Goal: Transaction & Acquisition: Purchase product/service

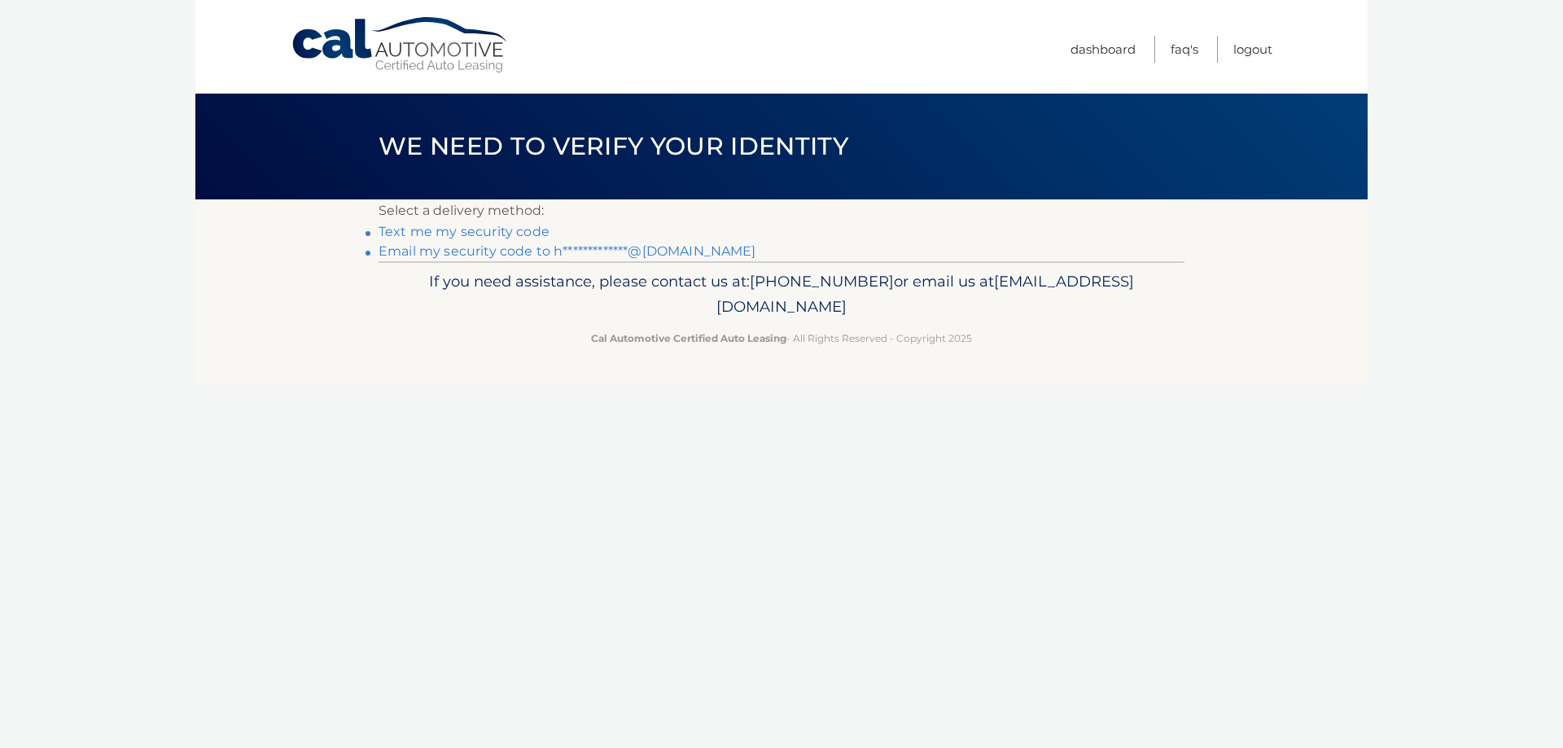
click at [478, 249] on link "**********" at bounding box center [568, 250] width 378 height 15
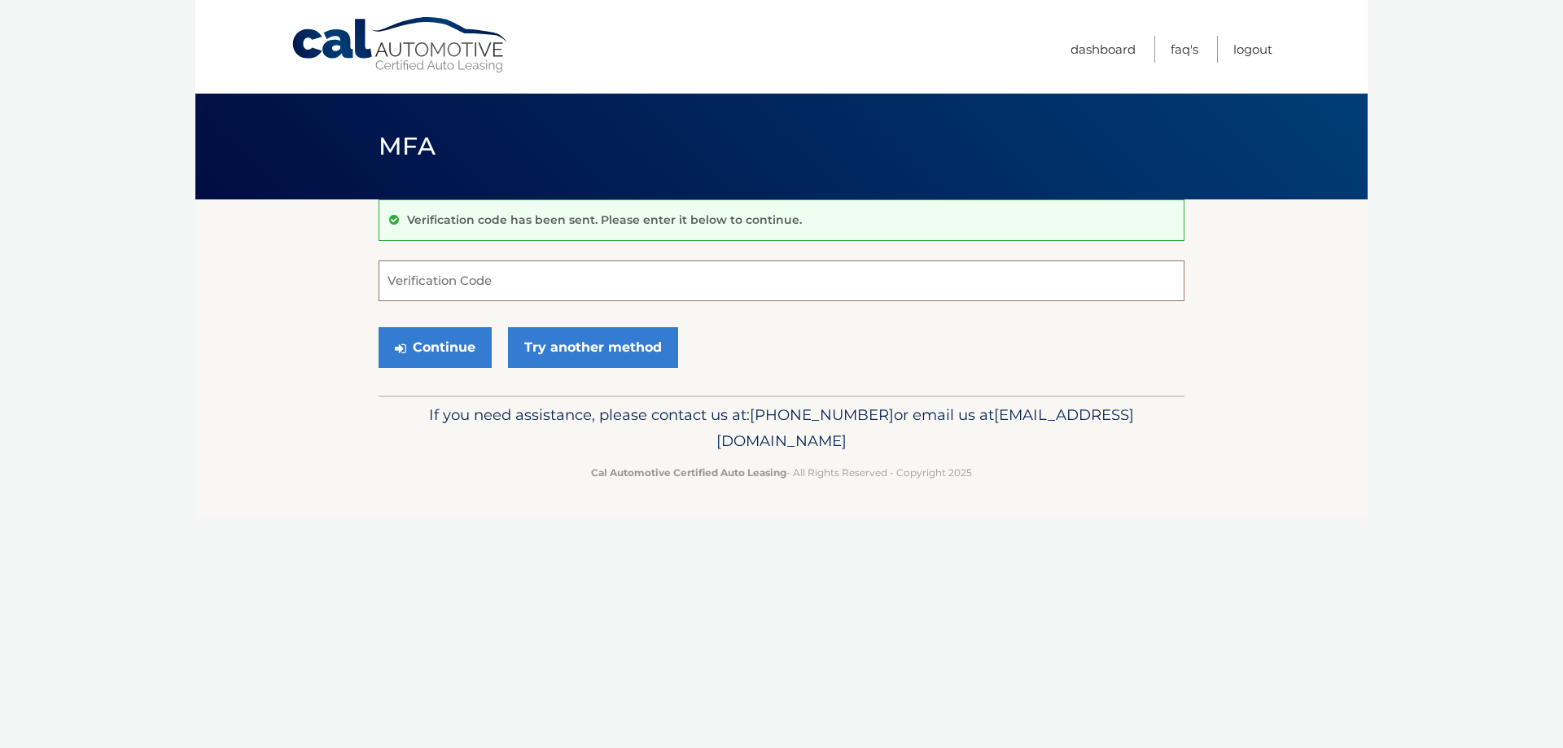
click at [498, 275] on input "Verification Code" at bounding box center [782, 281] width 806 height 41
type input "907839"
click at [453, 340] on button "Continue" at bounding box center [435, 347] width 113 height 41
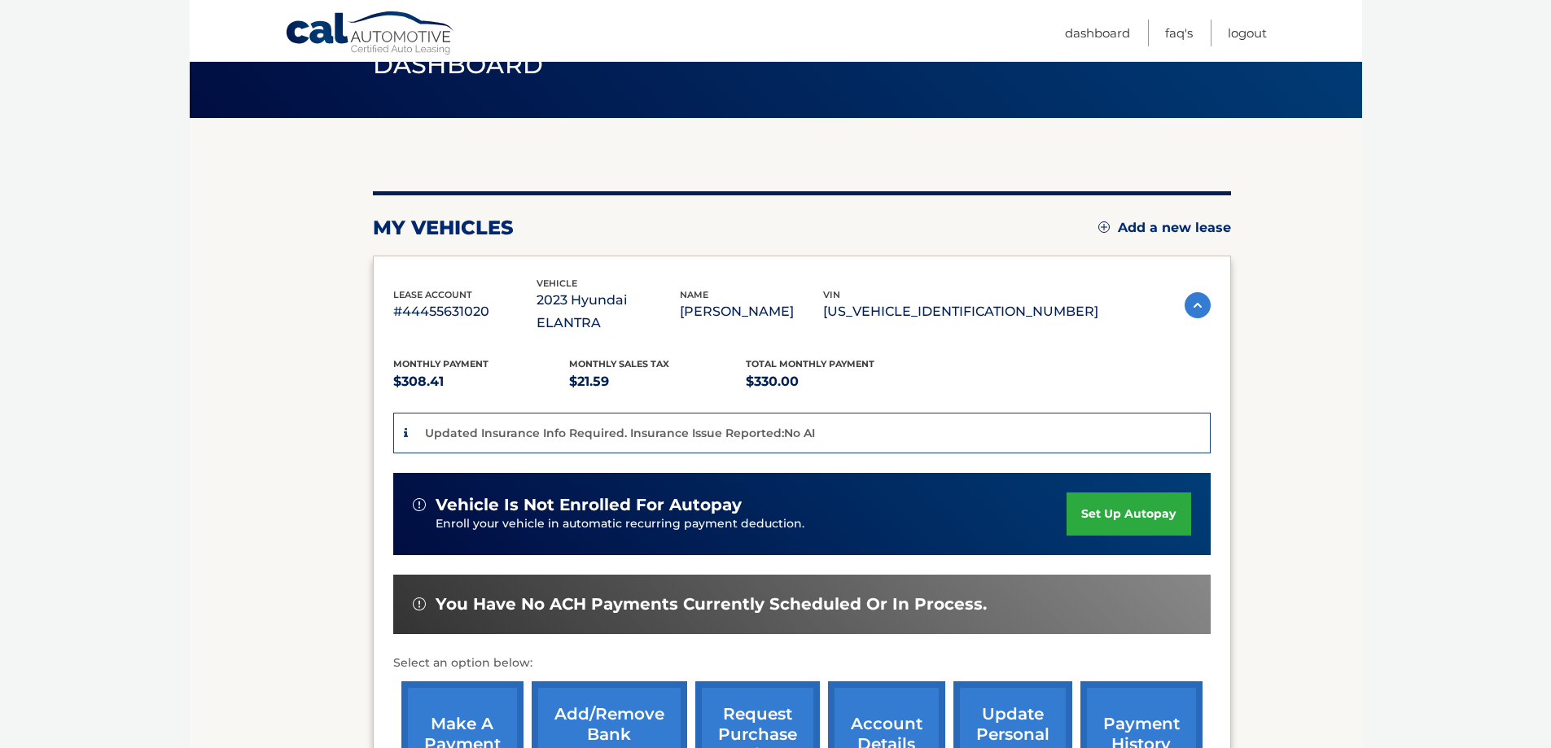
scroll to position [244, 0]
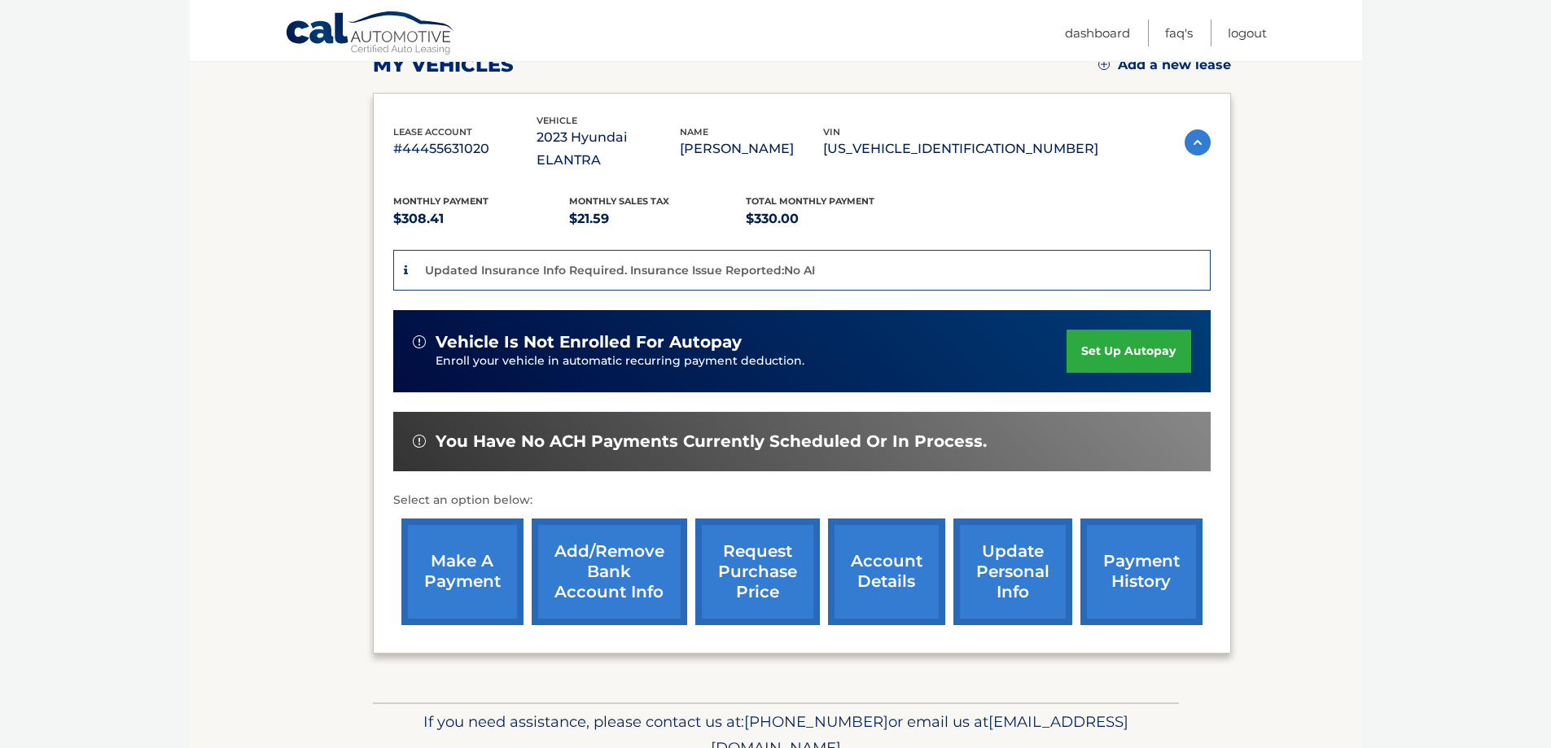
click at [466, 542] on link "make a payment" at bounding box center [462, 572] width 122 height 107
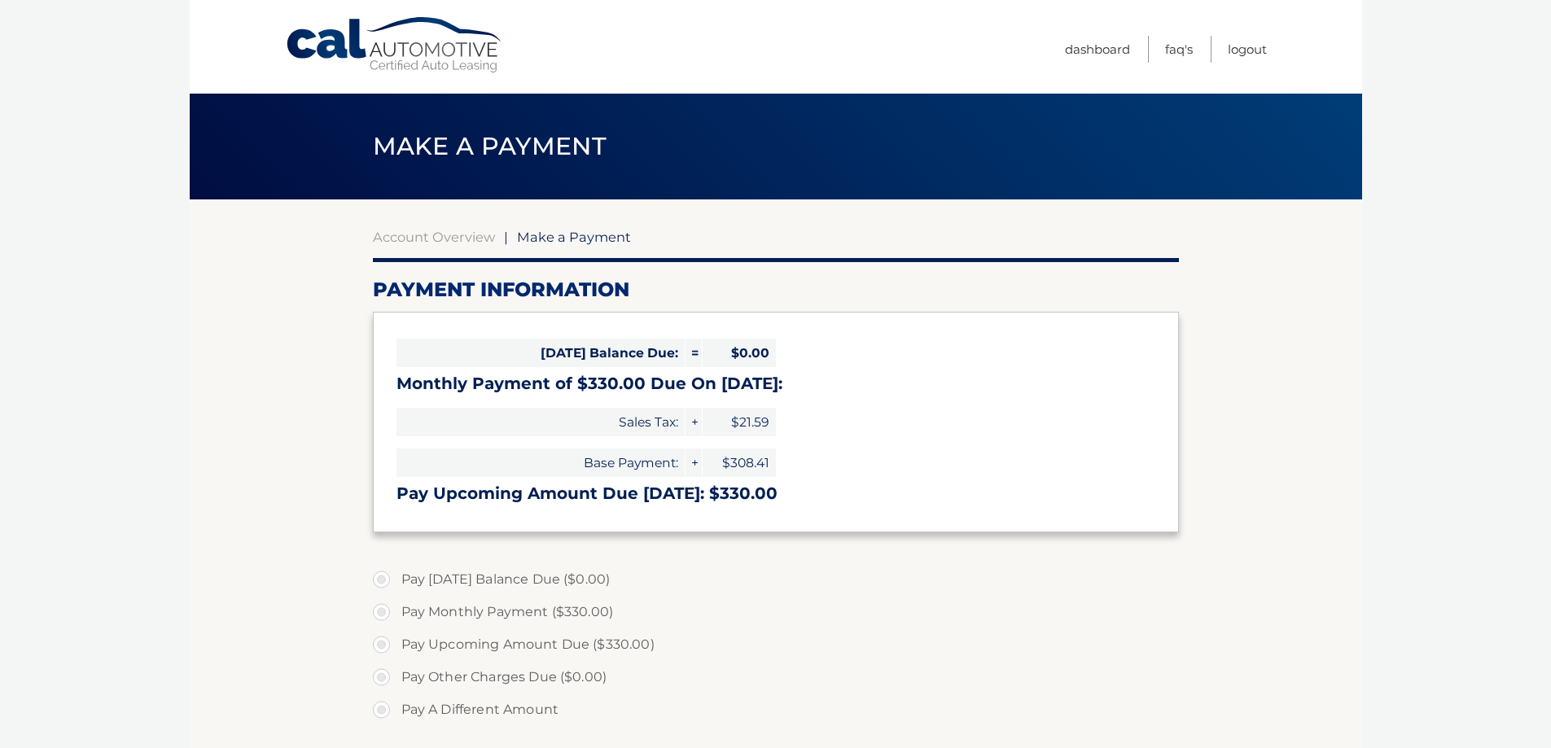
select select "ZjhhYTNiYWUtMjUwOC00ZTgwLWJlNTEtOGYyMjgyODMwOGU1"
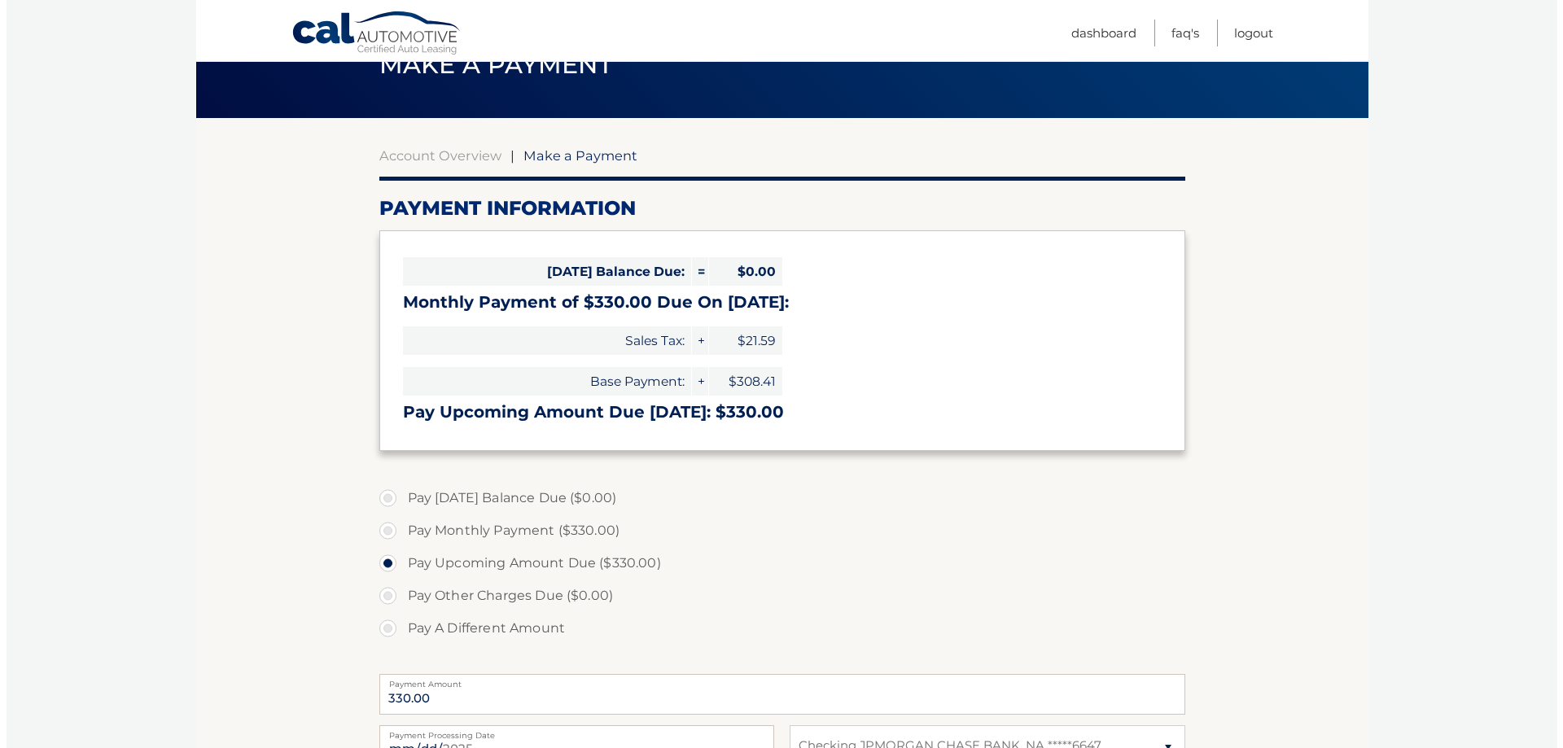
scroll to position [326, 0]
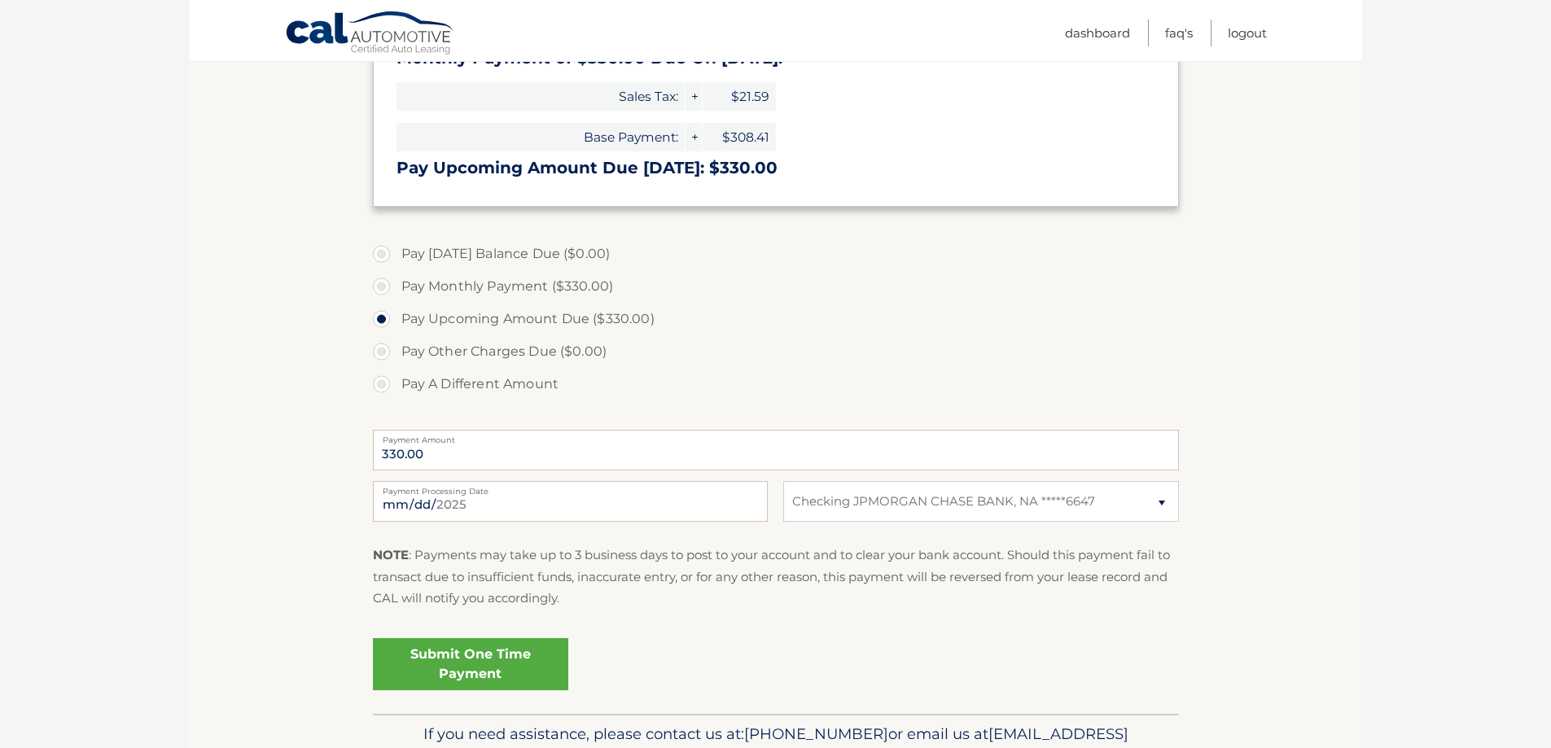
click at [482, 655] on link "Submit One Time Payment" at bounding box center [470, 664] width 195 height 52
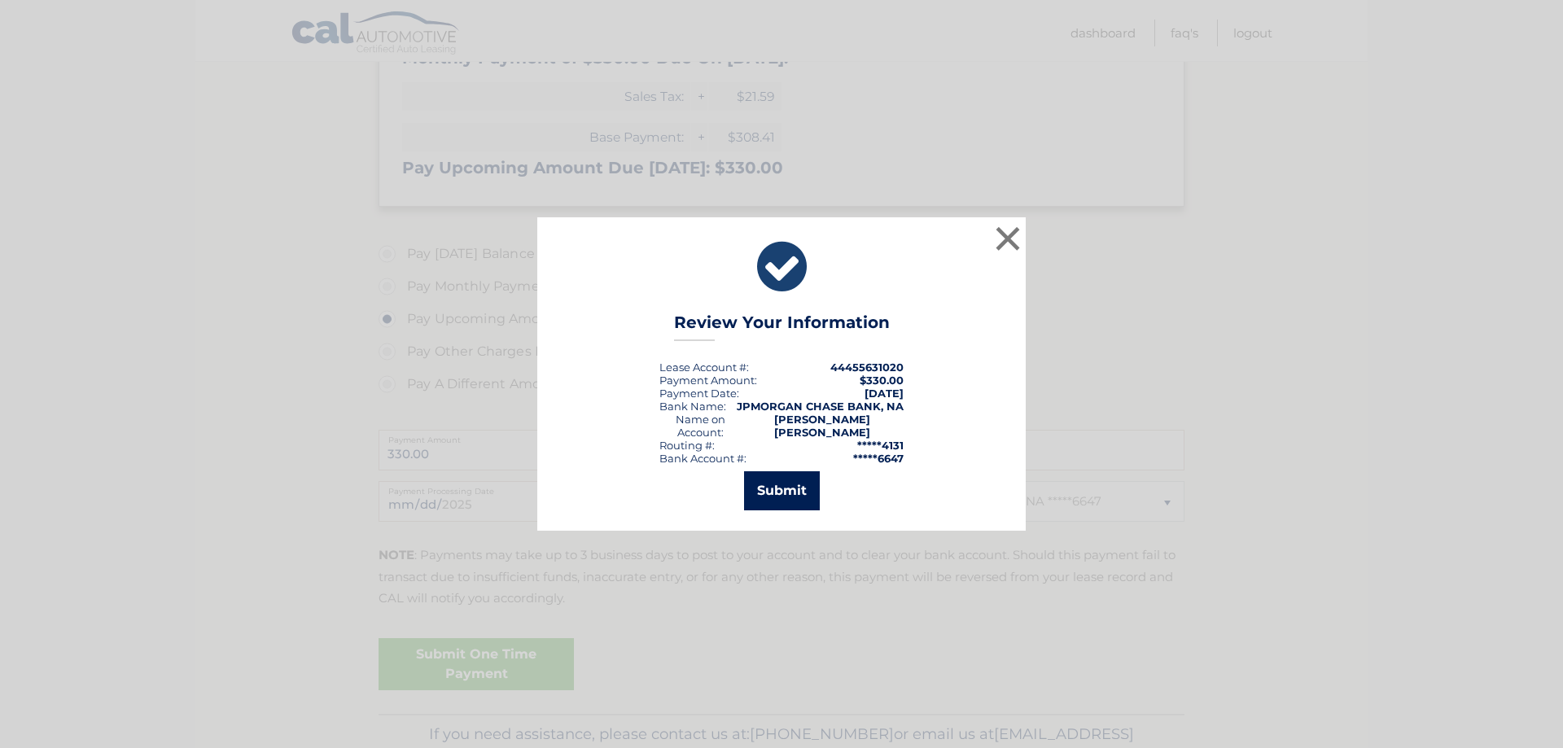
click at [789, 486] on button "Submit" at bounding box center [782, 490] width 76 height 39
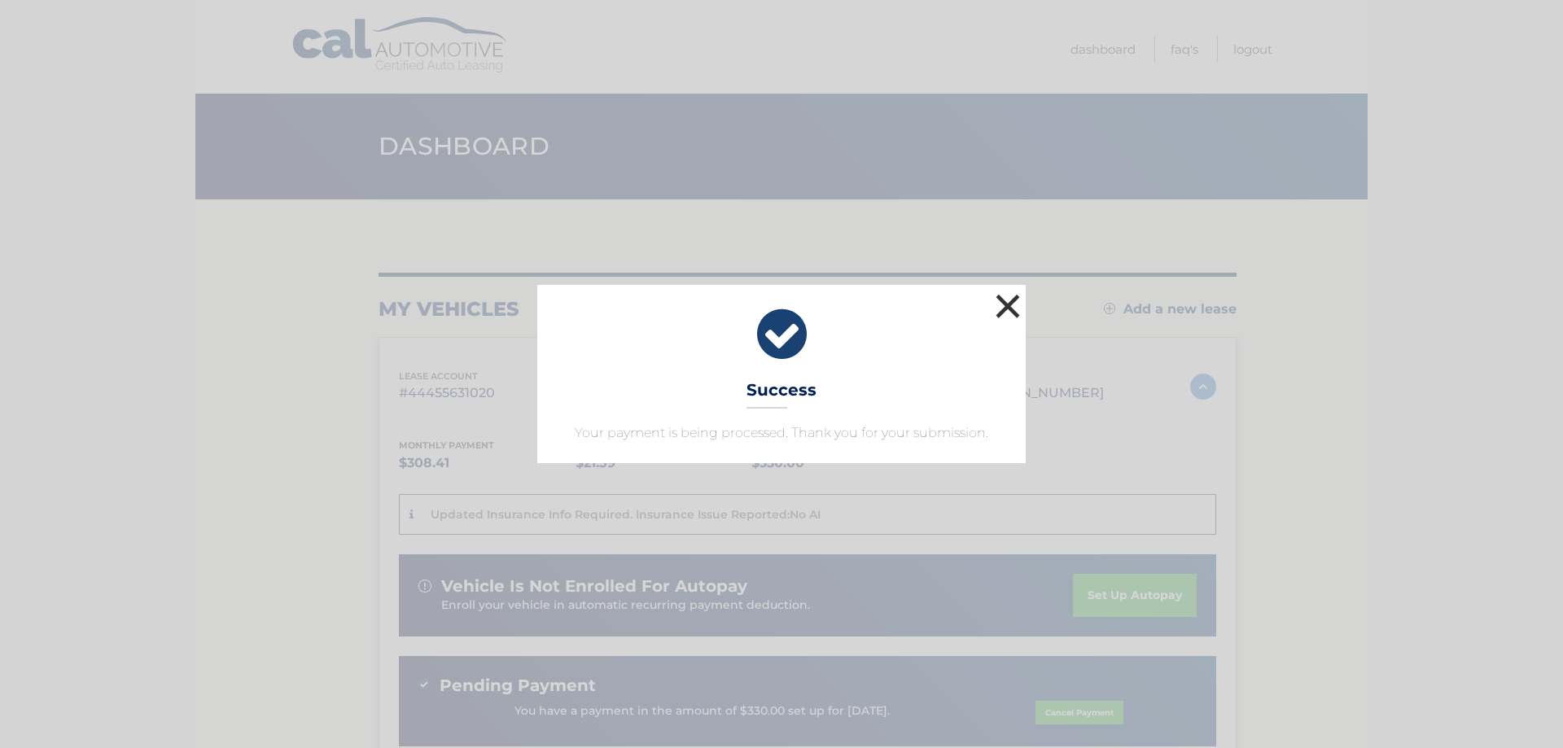
click at [1009, 302] on button "×" at bounding box center [1008, 306] width 33 height 33
